Goal: Navigation & Orientation: Find specific page/section

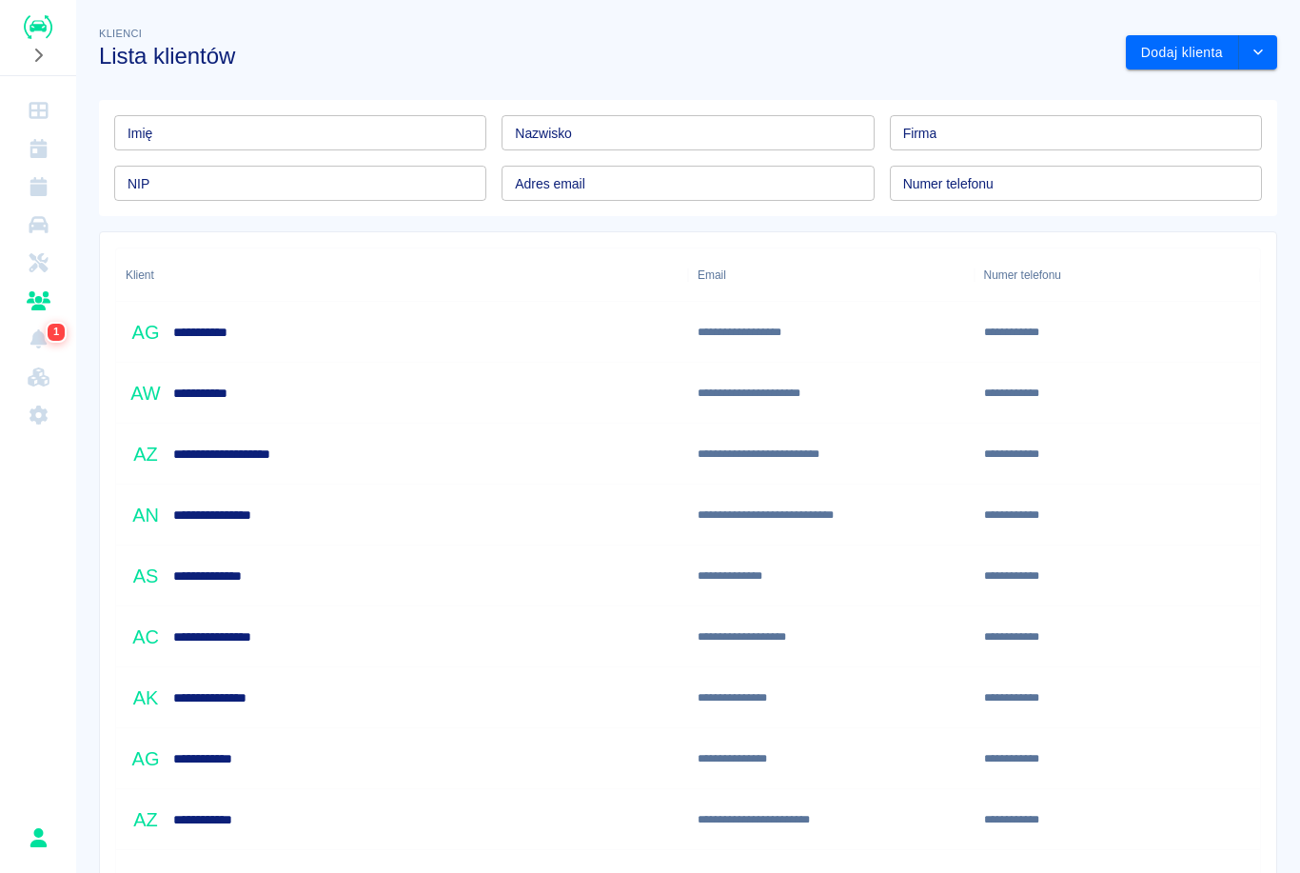
click at [268, 326] on div "**********" at bounding box center [402, 332] width 572 height 61
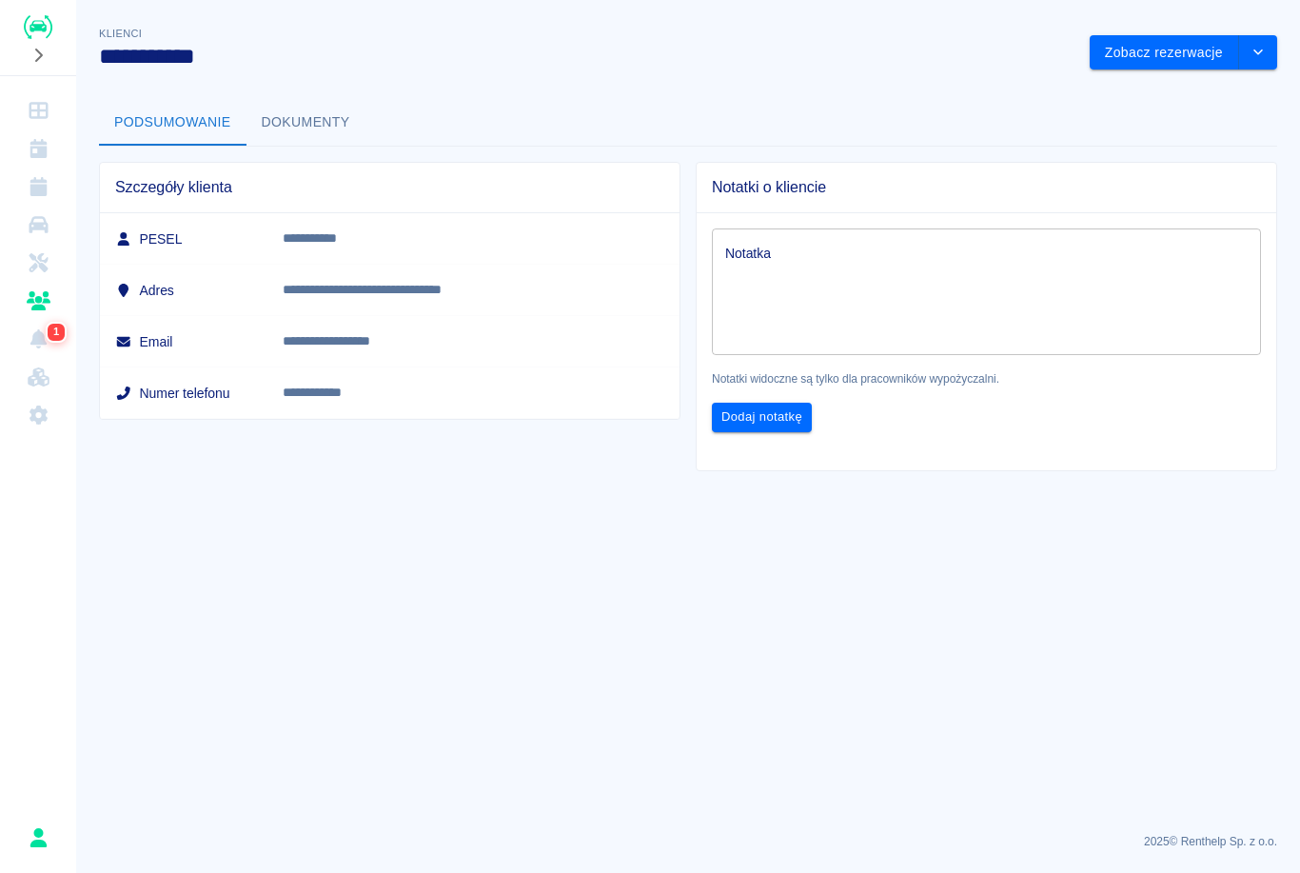
click at [29, 7] on div at bounding box center [38, 37] width 76 height 75
click at [37, 308] on icon "Klienci" at bounding box center [39, 300] width 24 height 19
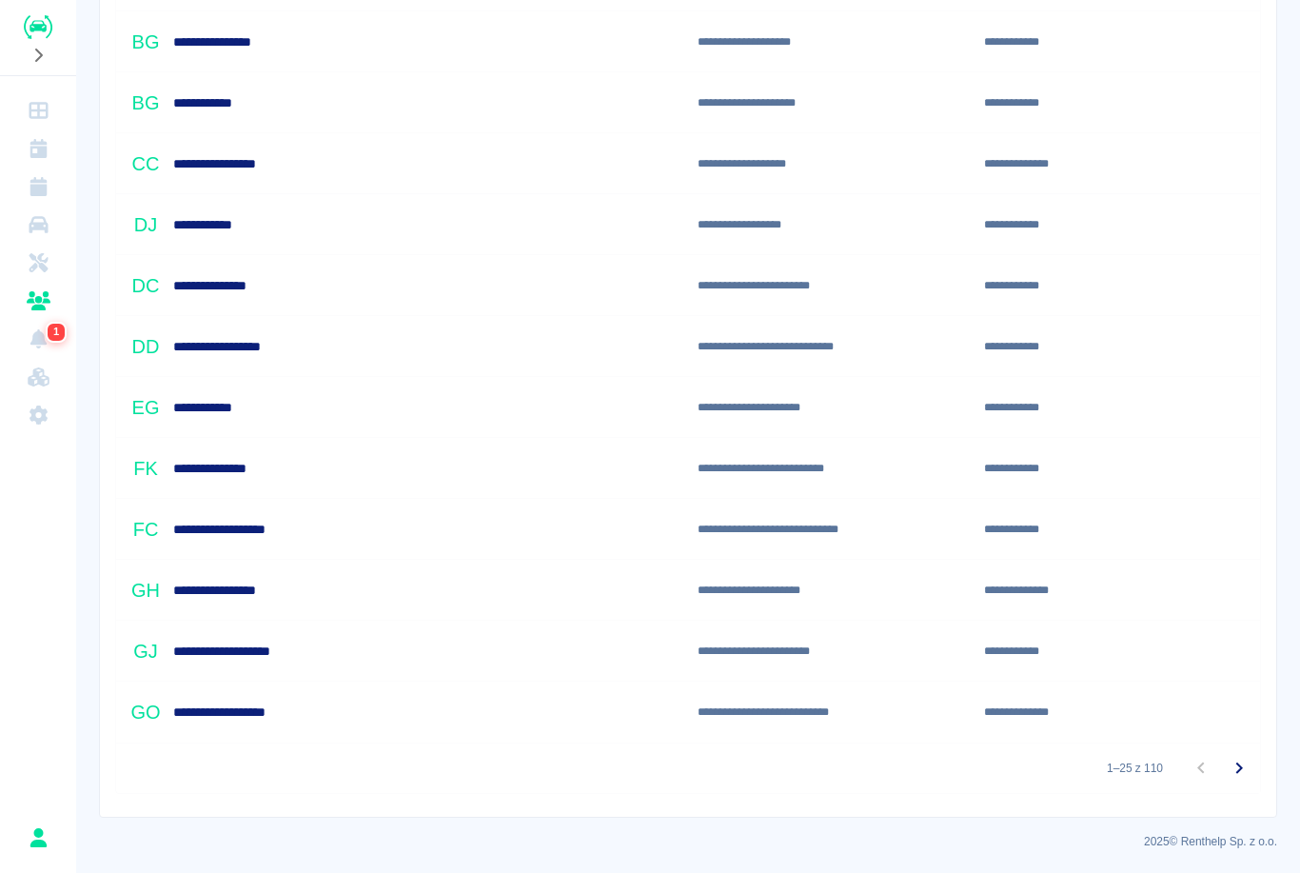
scroll to position [1082, 0]
click at [1247, 766] on icon "Przejdź do następnej strony" at bounding box center [1239, 768] width 23 height 23
click at [1256, 763] on button "Przejdź do następnej strony" at bounding box center [1239, 768] width 38 height 38
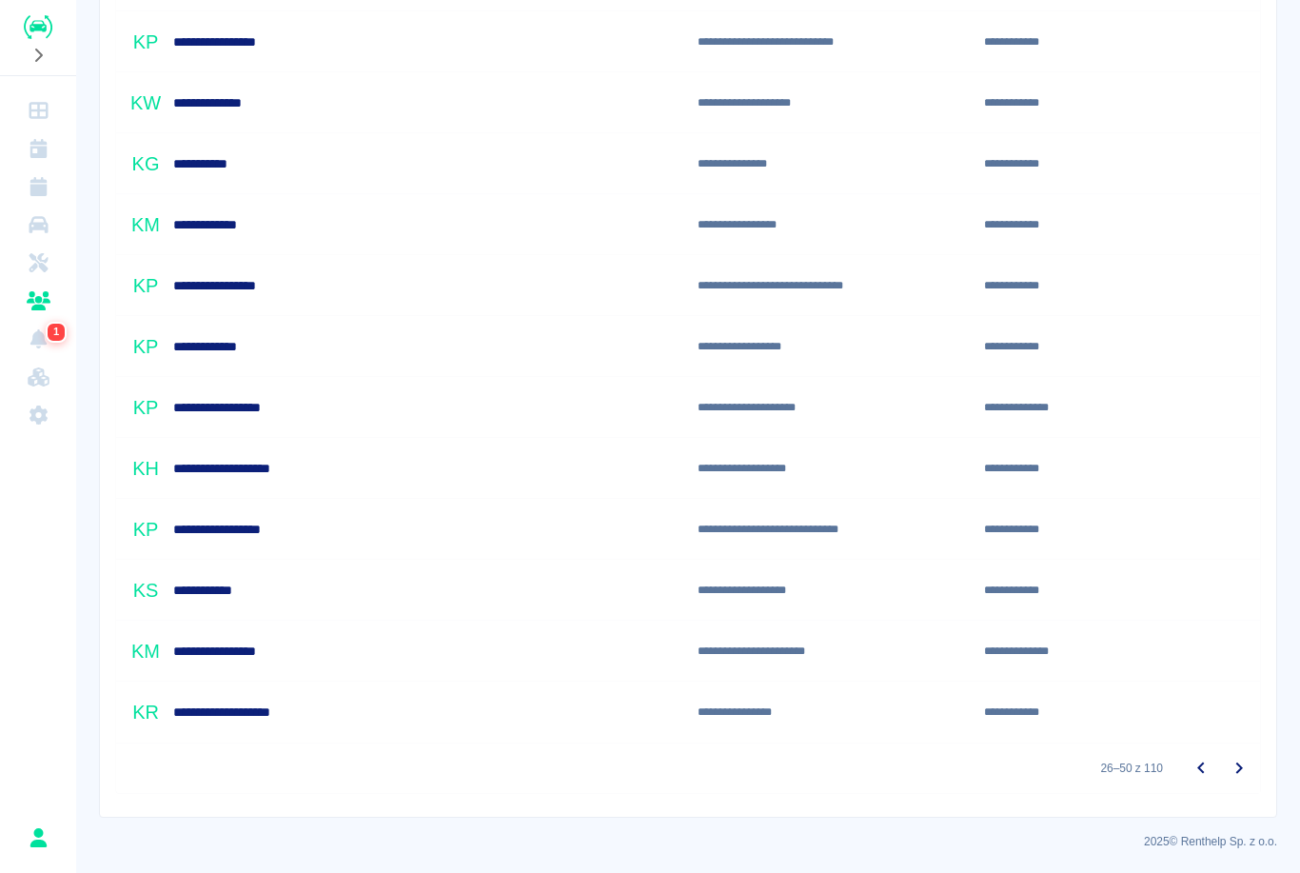
click at [1243, 766] on icon "Przejdź do następnej strony" at bounding box center [1239, 768] width 23 height 23
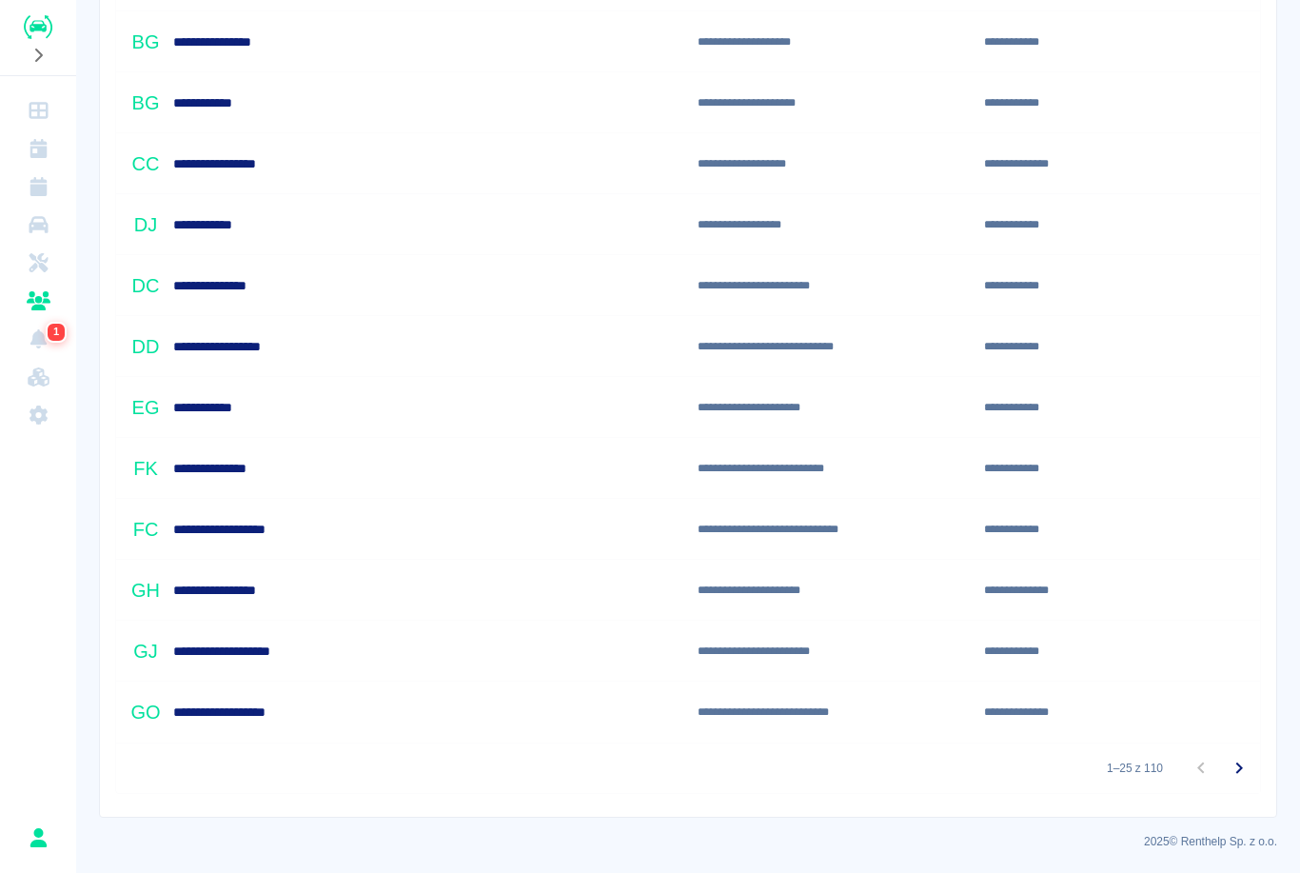
scroll to position [1082, 0]
click at [1243, 768] on icon "Przejdź do następnej strony" at bounding box center [1239, 767] width 7 height 11
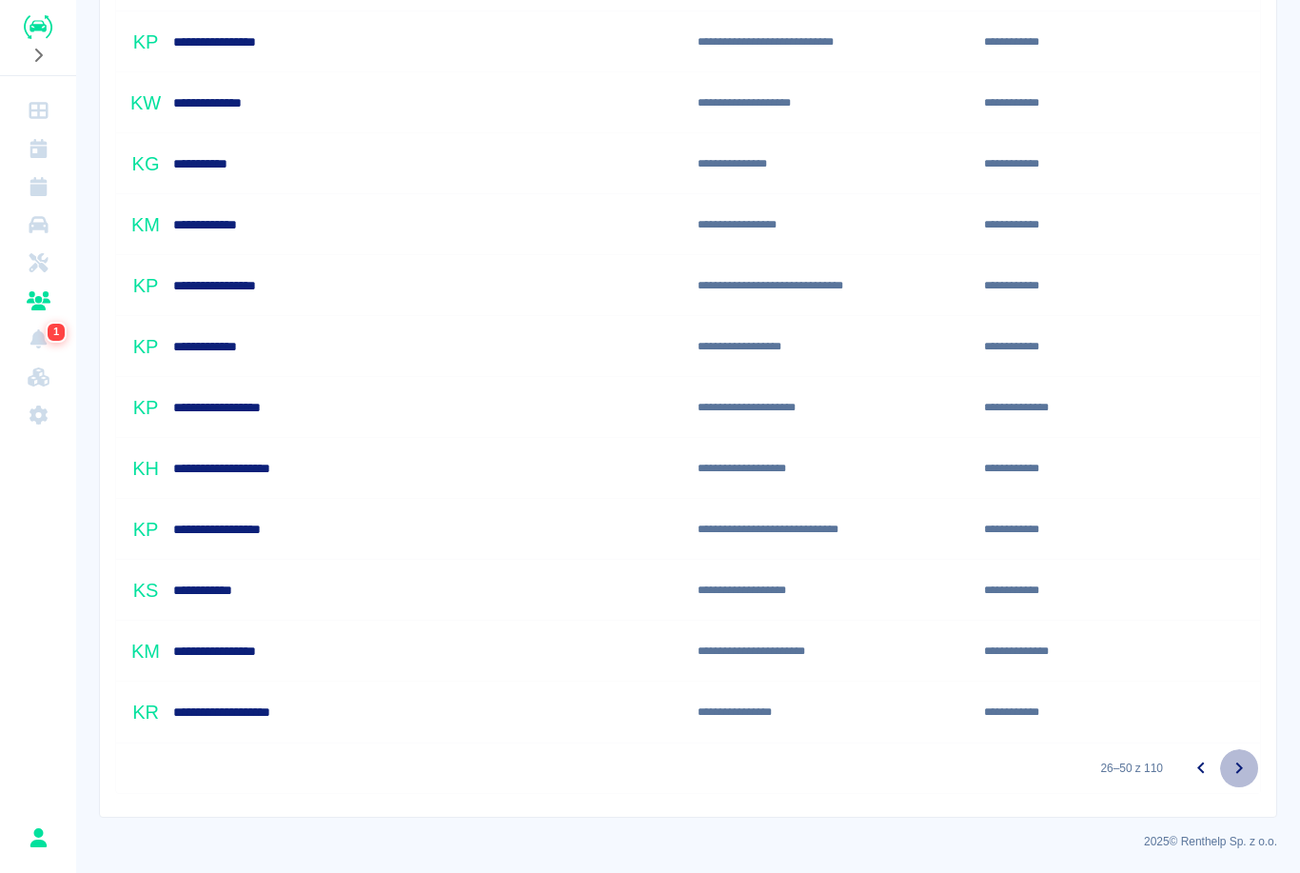
click at [1242, 774] on icon "Przejdź do następnej strony" at bounding box center [1239, 768] width 23 height 23
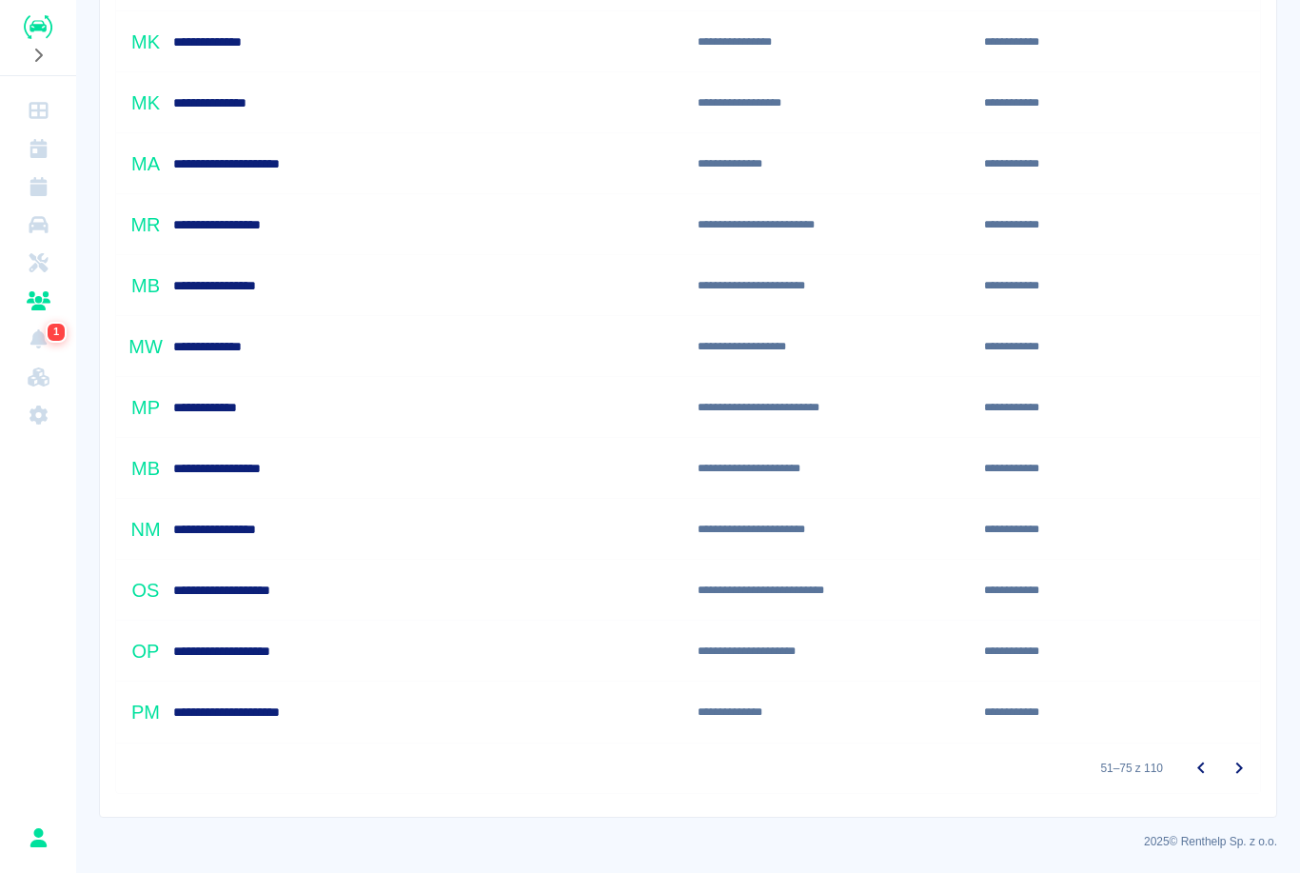
click at [1241, 773] on icon "Przejdź do następnej strony" at bounding box center [1239, 768] width 23 height 23
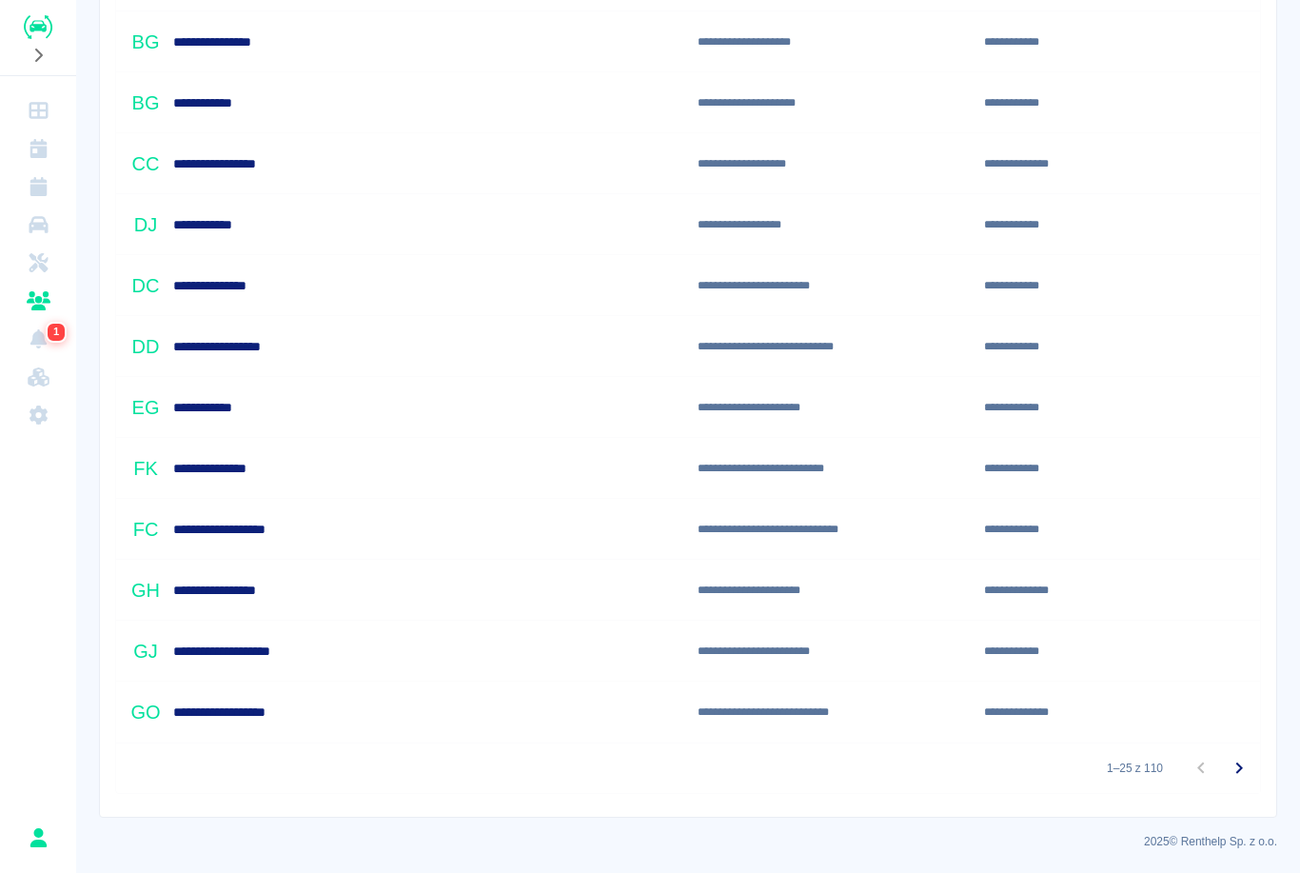
scroll to position [1082, 0]
click at [1237, 761] on icon "Przejdź do następnej strony" at bounding box center [1239, 768] width 23 height 23
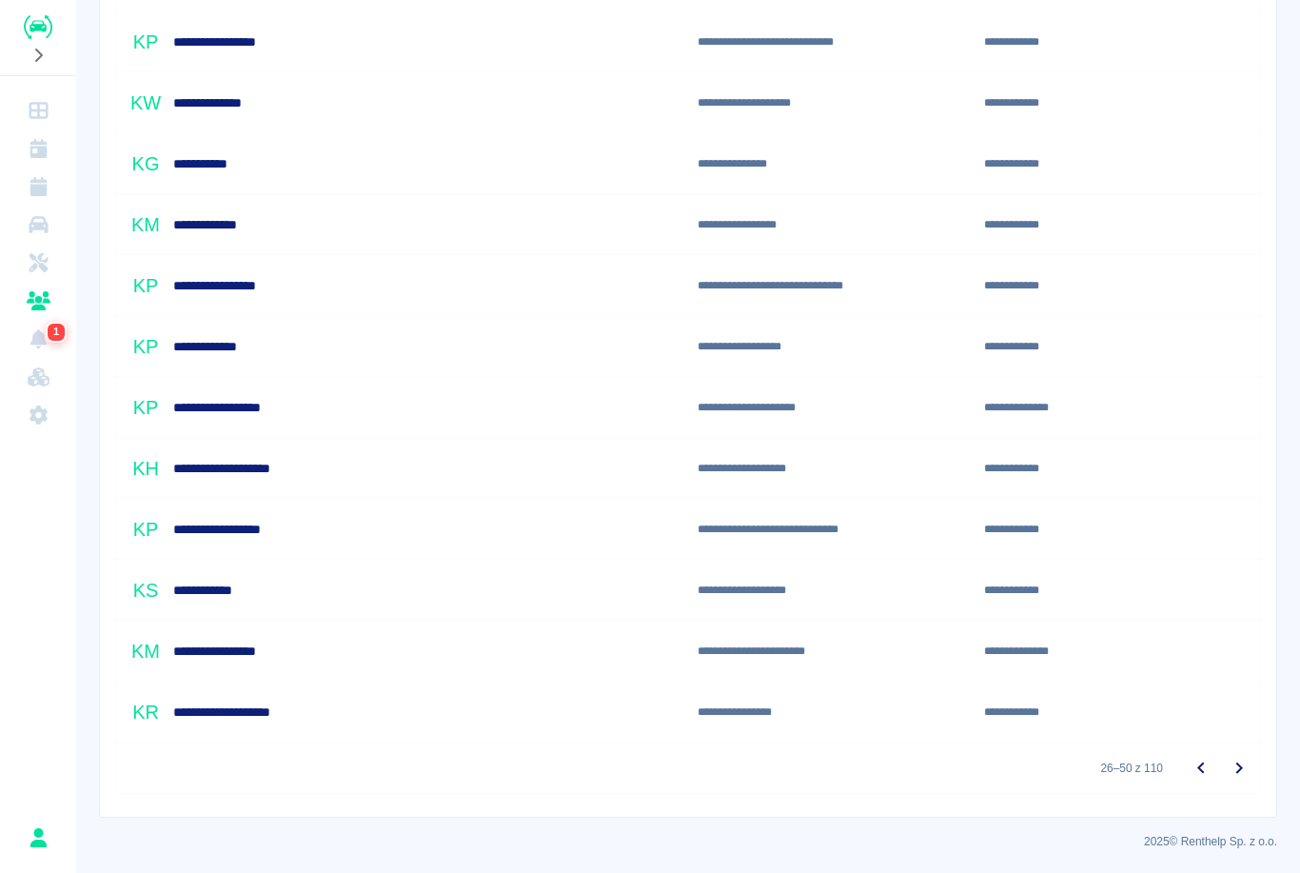
click at [1242, 770] on icon "Przejdź do następnej strony" at bounding box center [1239, 768] width 23 height 23
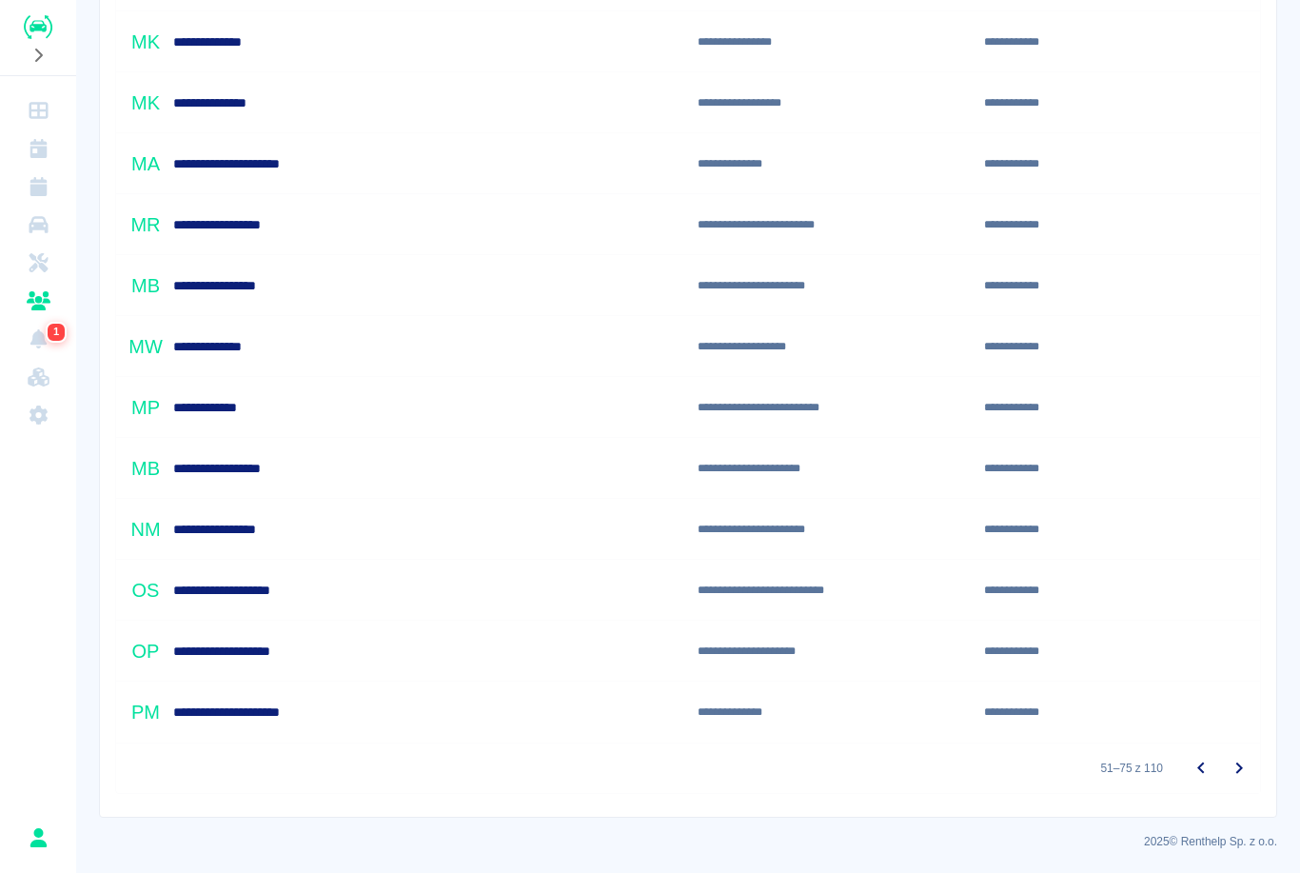
click at [1242, 771] on icon "Przejdź do następnej strony" at bounding box center [1239, 768] width 23 height 23
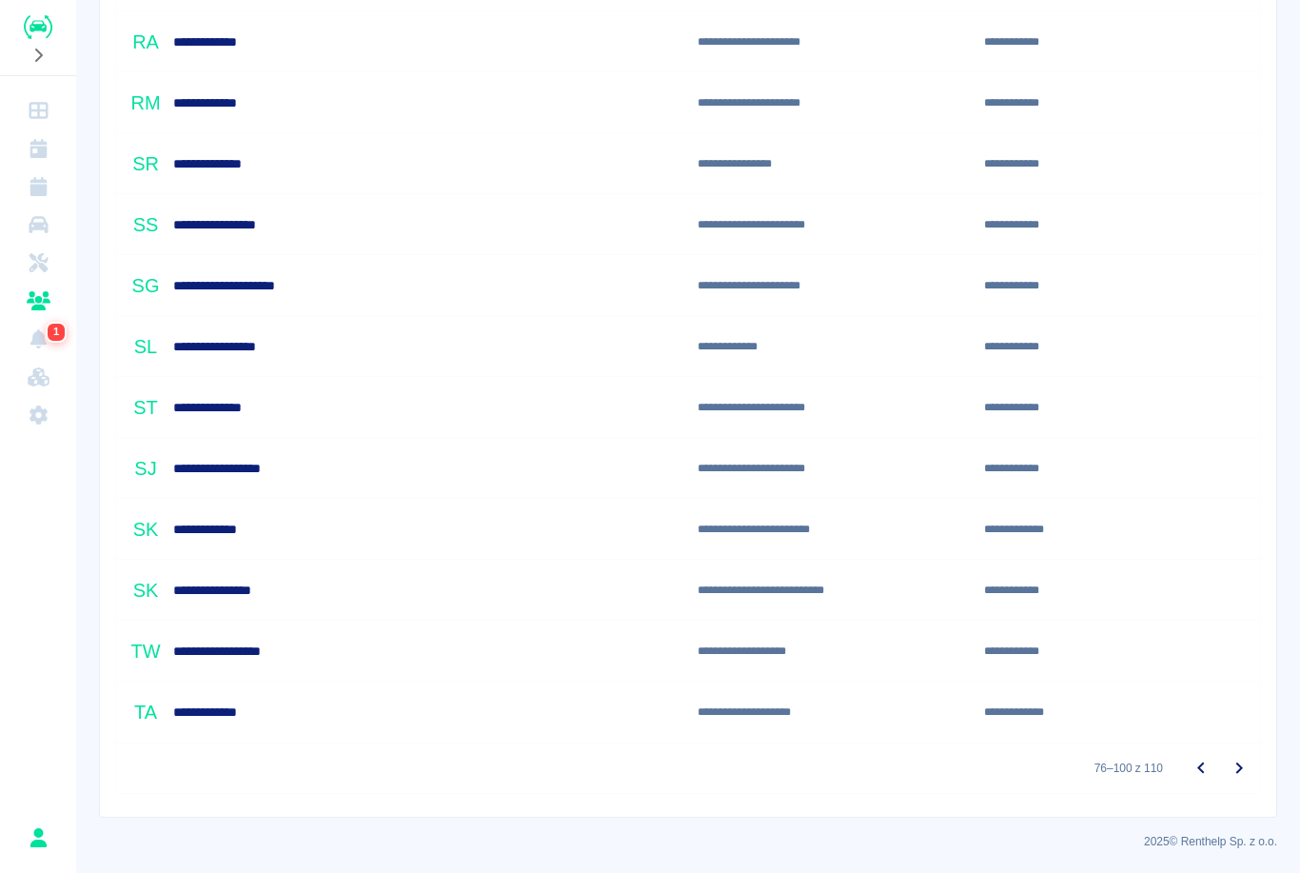
click at [1240, 772] on icon "Przejdź do następnej strony" at bounding box center [1239, 768] width 23 height 23
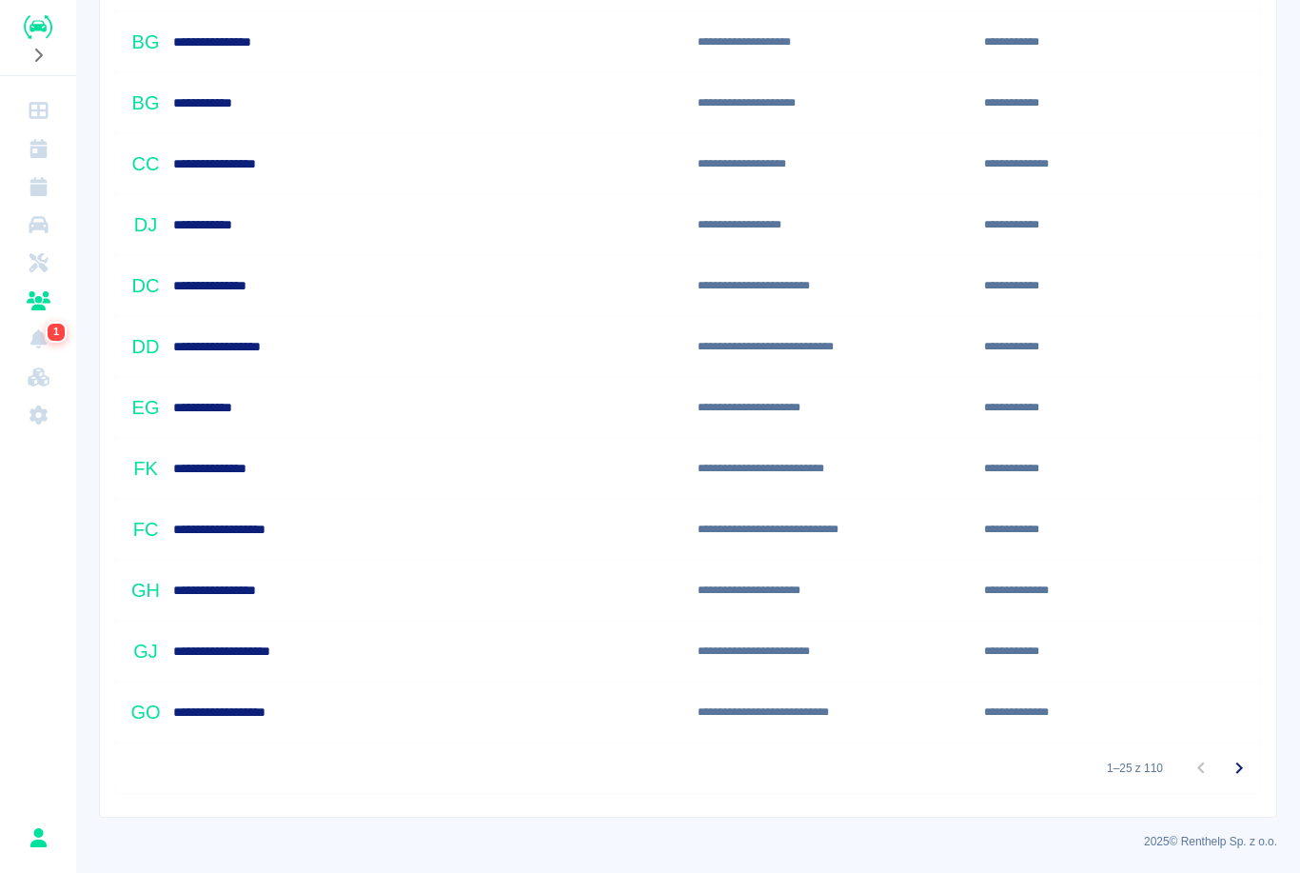
scroll to position [1082, 0]
click at [1241, 774] on icon "Przejdź do następnej strony" at bounding box center [1239, 768] width 23 height 23
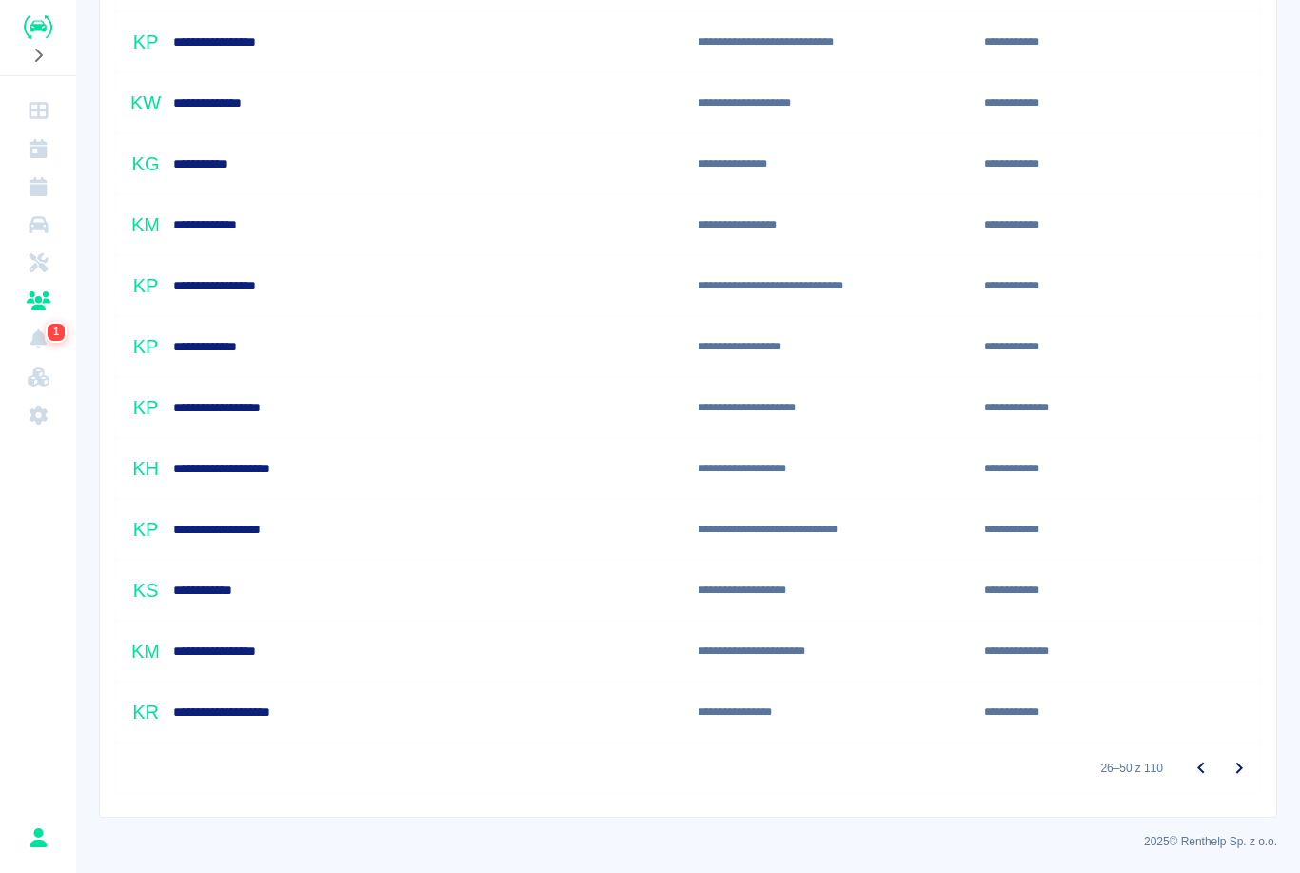
click at [1241, 769] on icon "Przejdź do następnej strony" at bounding box center [1239, 767] width 7 height 11
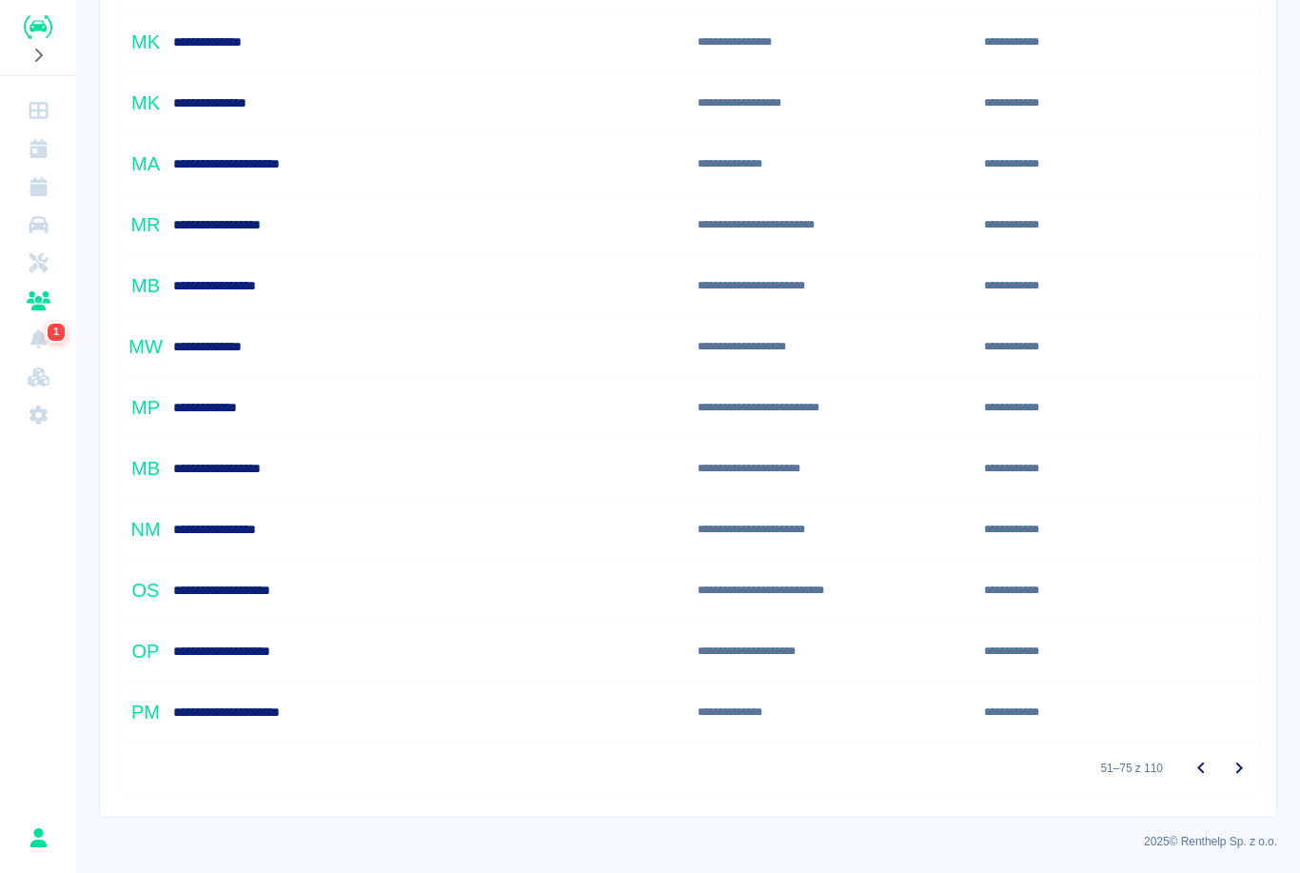
click at [1243, 769] on icon "Przejdź do następnej strony" at bounding box center [1239, 768] width 23 height 23
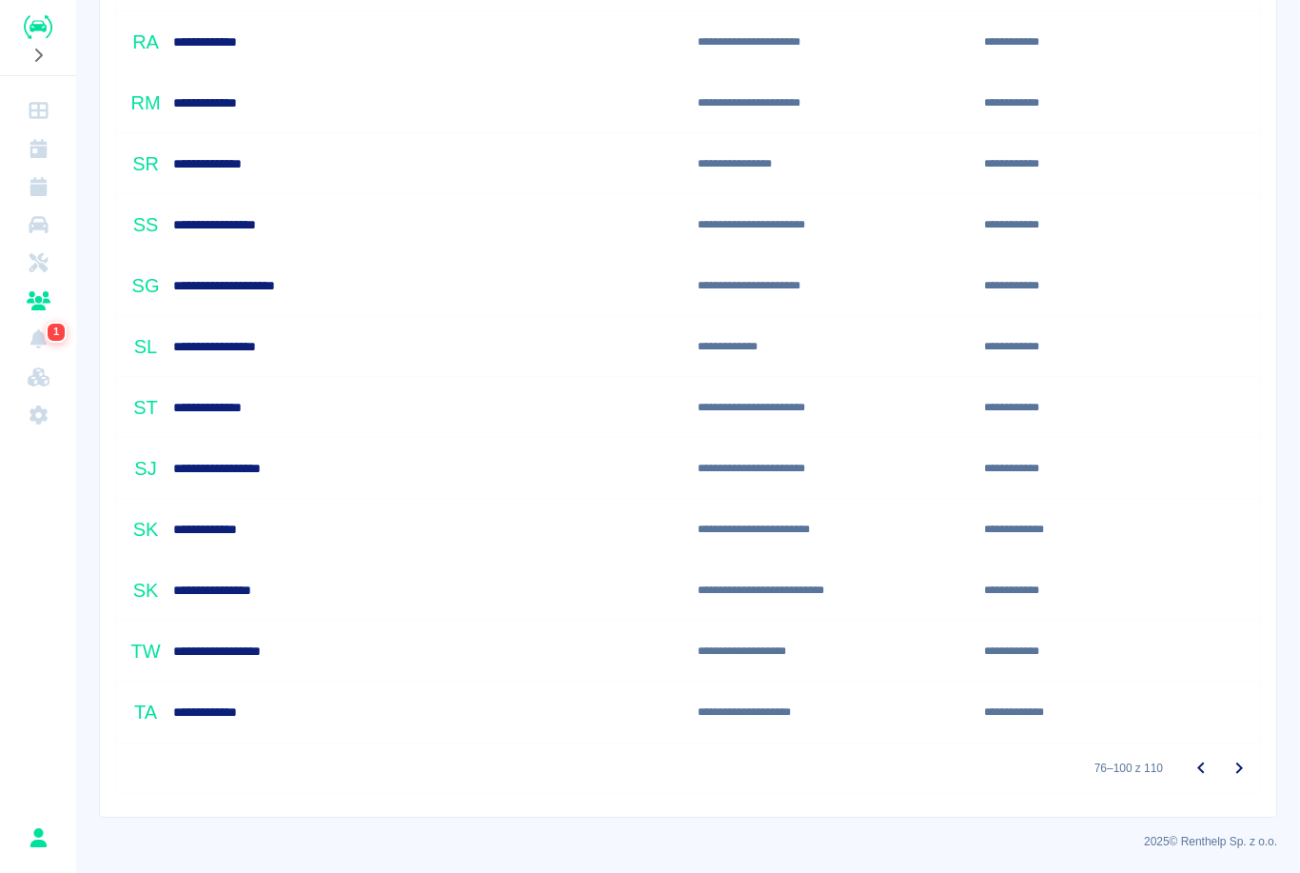
click at [1242, 772] on icon "Przejdź do następnej strony" at bounding box center [1239, 768] width 23 height 23
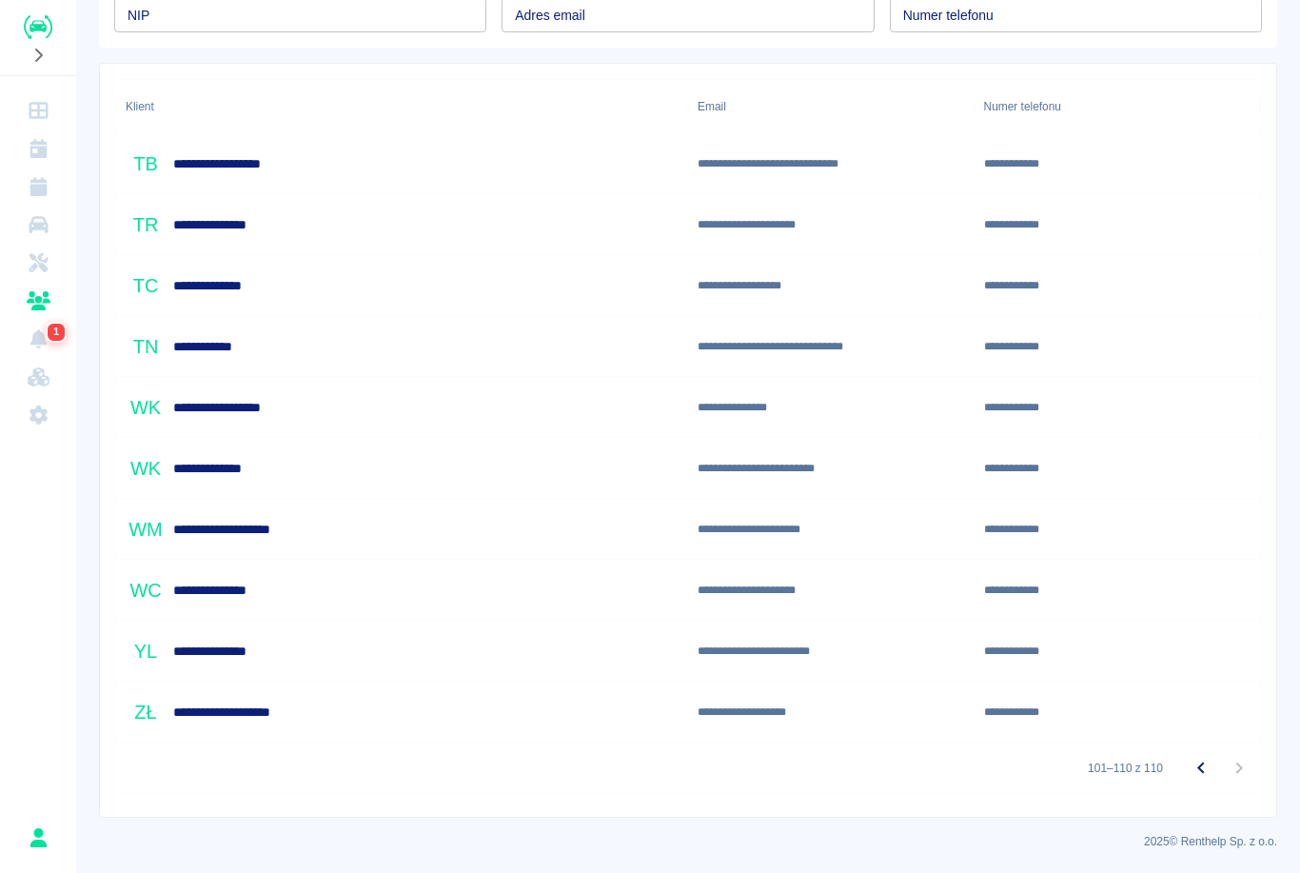
click at [253, 713] on h6 "**********" at bounding box center [238, 711] width 131 height 19
click at [257, 582] on h6 "**********" at bounding box center [222, 590] width 99 height 19
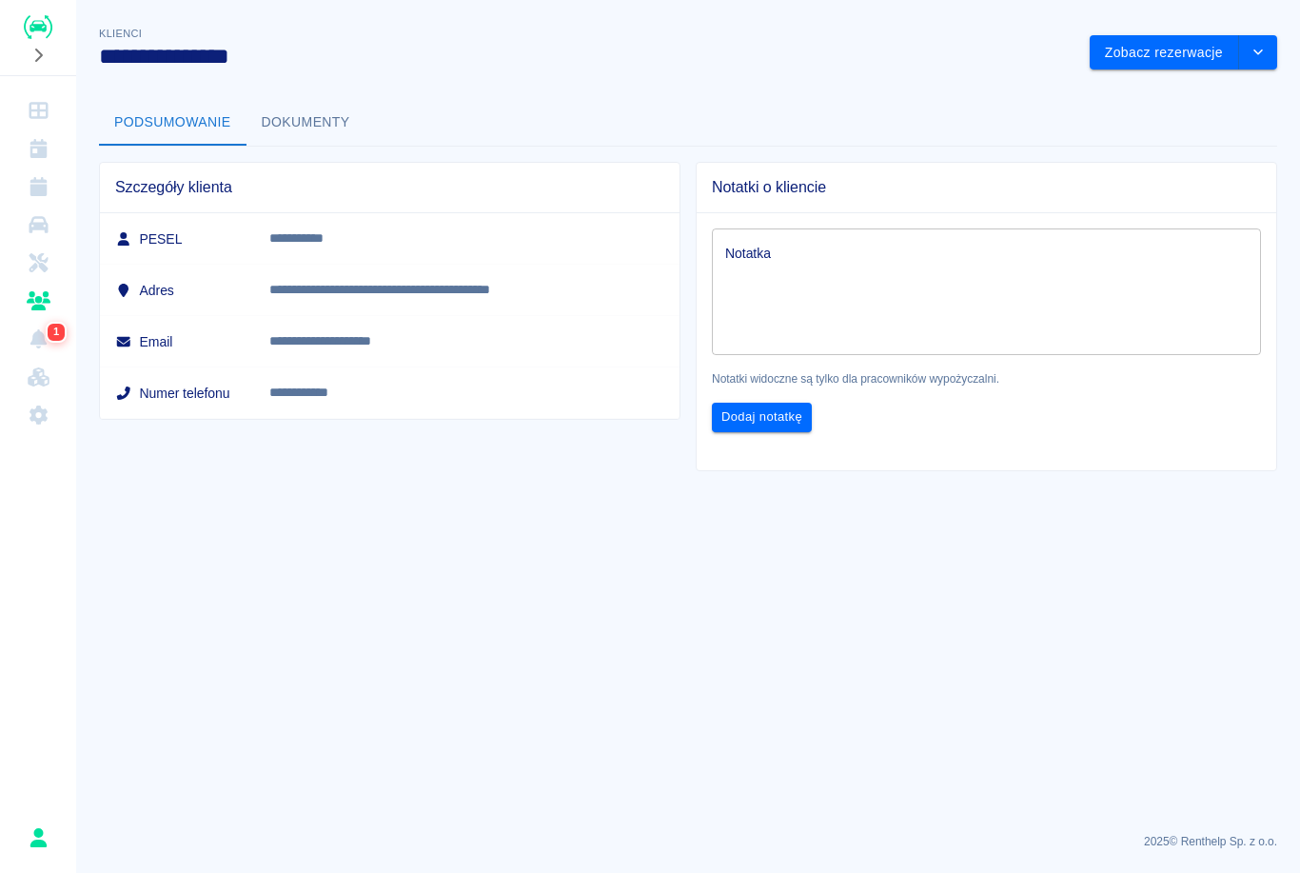
click at [43, 301] on icon "Klienci" at bounding box center [39, 300] width 24 height 19
